Goal: Task Accomplishment & Management: Complete application form

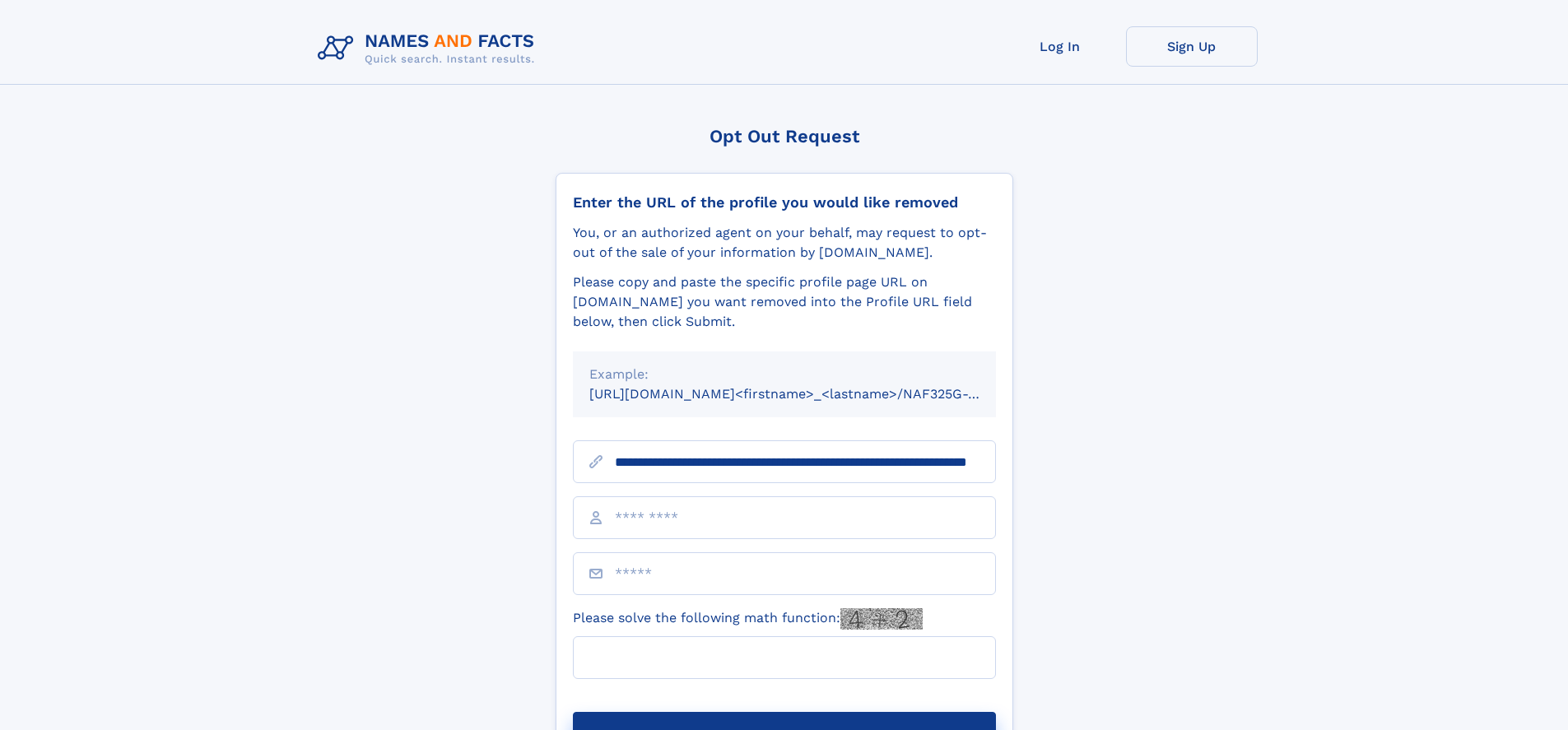
scroll to position [0, 152]
type input "**********"
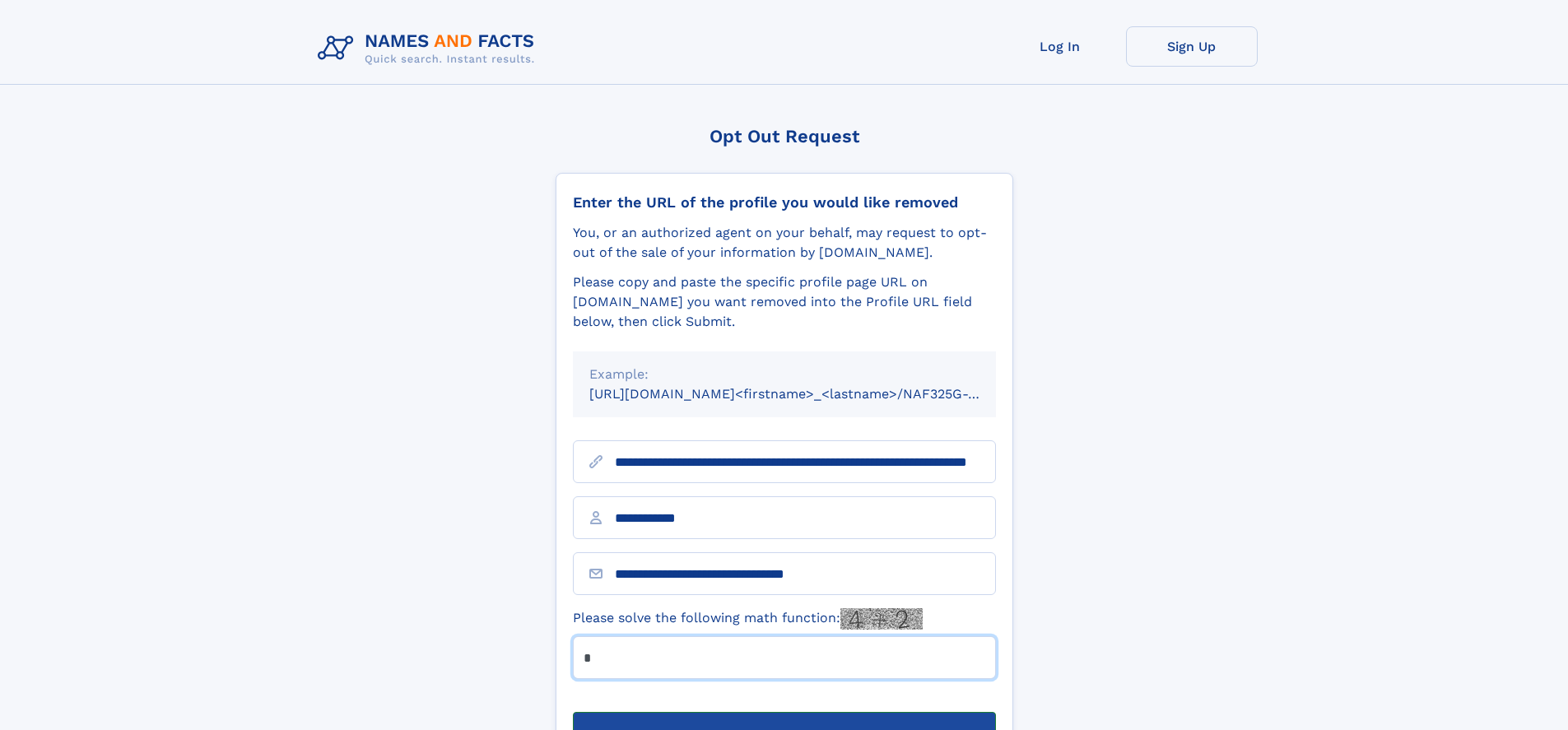
type input "*"
click at [784, 712] on button "Submit Opt Out Request" at bounding box center [784, 739] width 423 height 53
